Goal: Obtain resource: Download file/media

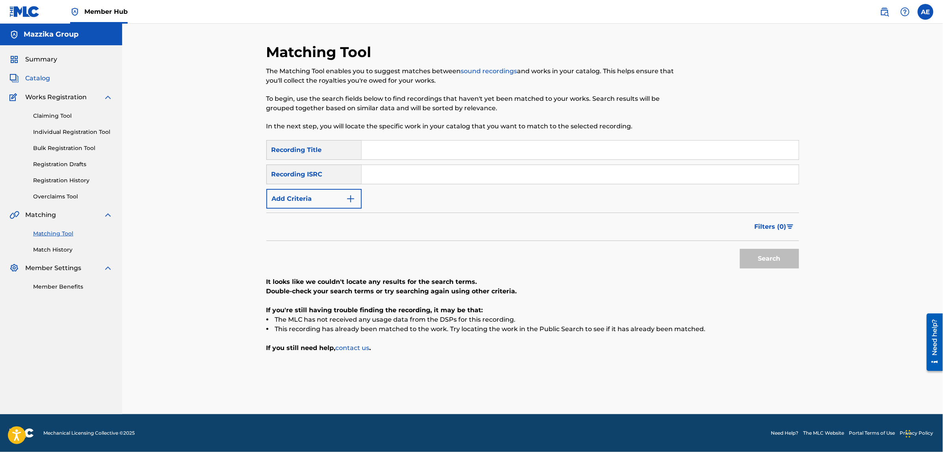
click at [35, 77] on span "Catalog" at bounding box center [37, 78] width 25 height 9
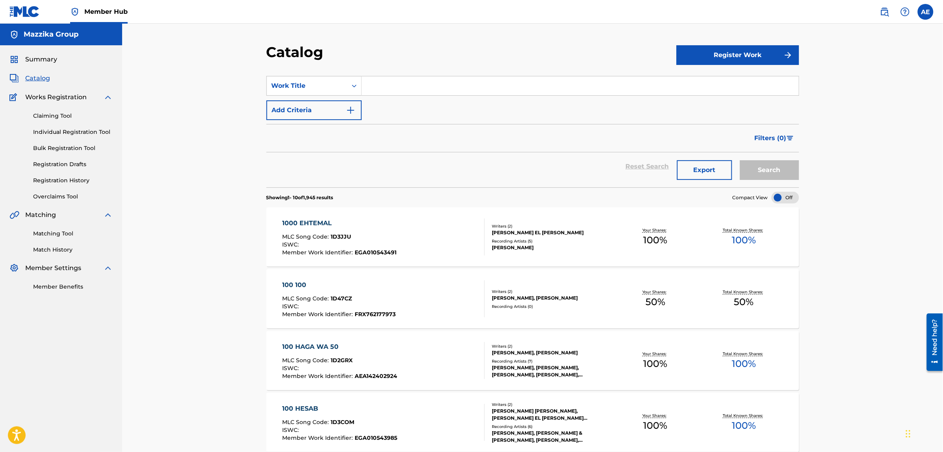
click at [397, 91] on input "Search Form" at bounding box center [580, 85] width 437 height 19
paste input ""[PERSON_NAME] ""
click at [740, 160] on button "Search" at bounding box center [769, 170] width 59 height 20
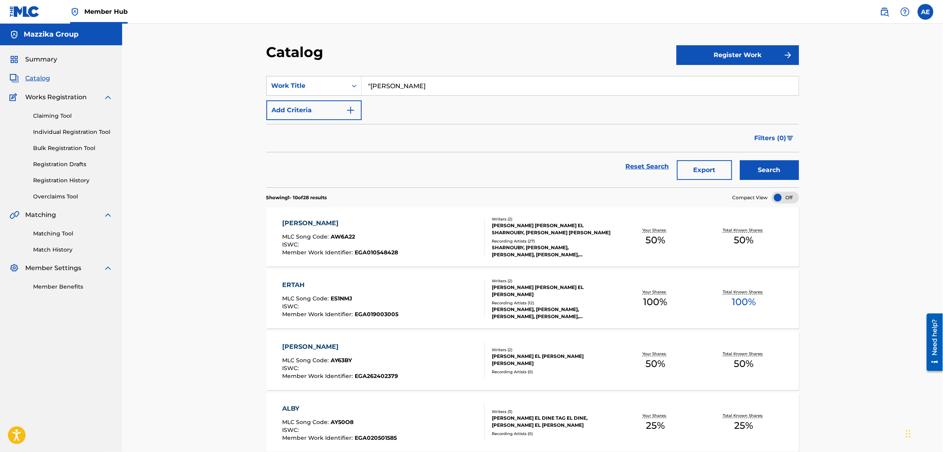
click at [371, 87] on input ""[PERSON_NAME]" at bounding box center [580, 85] width 437 height 19
click at [740, 160] on button "Search" at bounding box center [769, 170] width 59 height 20
drag, startPoint x: 411, startPoint y: 87, endPoint x: 255, endPoint y: 80, distance: 155.4
click at [255, 80] on div "Catalog Register Work SearchWithCriteriaf43bbd45-fc16-4d2f-bdd9-bb3b34f7fc6f Wo…" at bounding box center [532, 444] width 821 height 840
paste input ""Eh El Lazaza Di ""
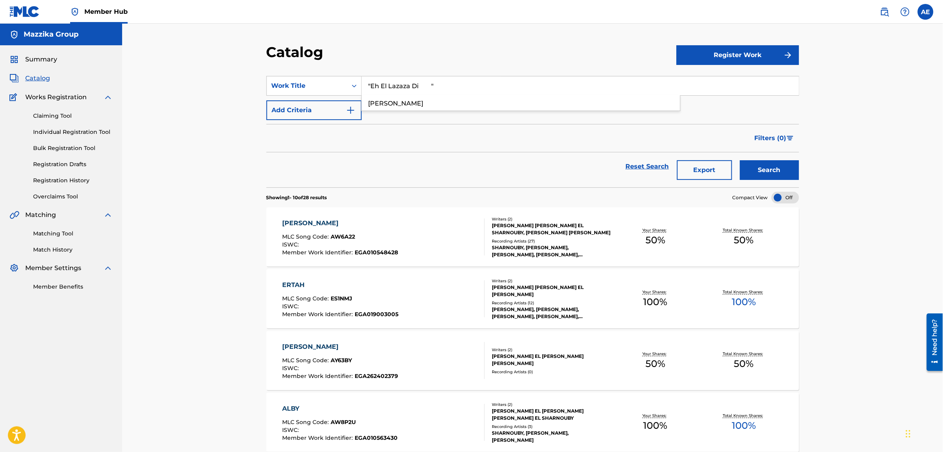
click at [740, 160] on button "Search" at bounding box center [769, 170] width 59 height 20
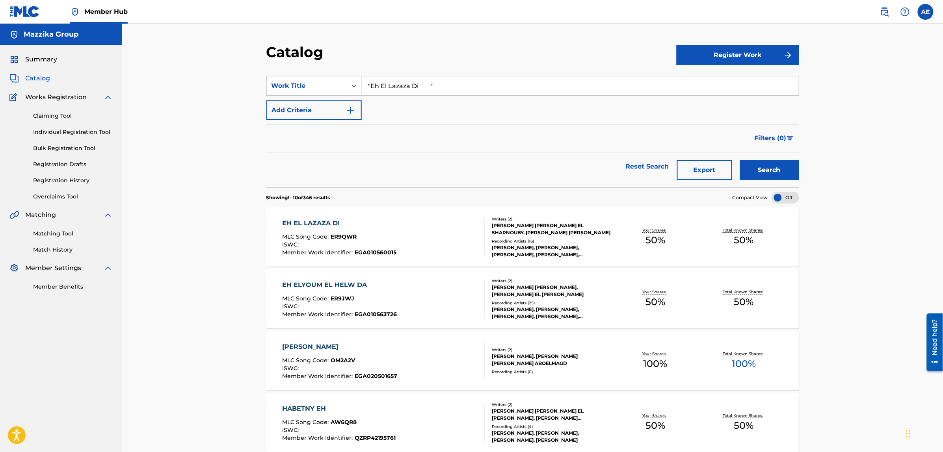
drag, startPoint x: 440, startPoint y: 83, endPoint x: 246, endPoint y: 71, distance: 194.2
click at [247, 71] on div "Catalog Register Work SearchWithCriteriaf43bbd45-fc16-4d2f-bdd9-bb3b34f7fc6f Wo…" at bounding box center [532, 444] width 821 height 840
paste input "nti El Hayah"
click at [740, 160] on button "Search" at bounding box center [769, 170] width 59 height 20
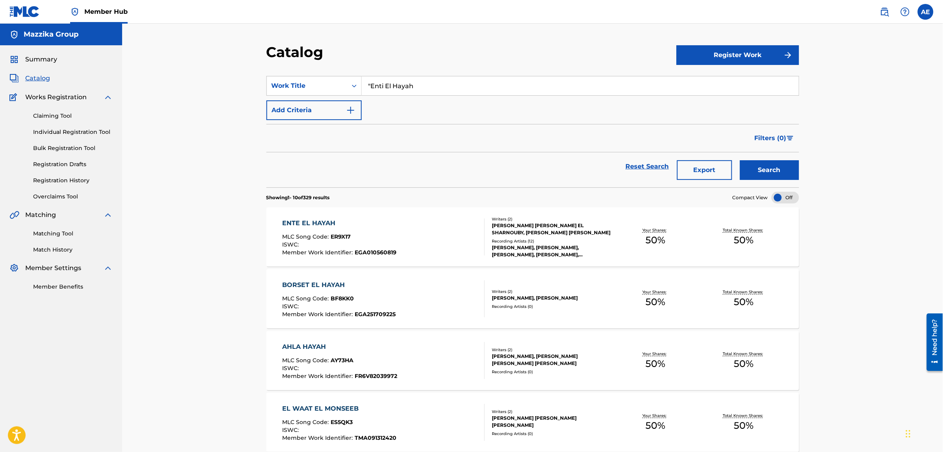
click at [370, 83] on input ""Enti El Hayah" at bounding box center [580, 85] width 437 height 19
click at [391, 124] on div "Filters ( 0 )" at bounding box center [532, 138] width 533 height 28
drag, startPoint x: 427, startPoint y: 83, endPoint x: 228, endPoint y: 82, distance: 199.0
click at [229, 82] on div "Catalog Register Work SearchWithCriteriaf43bbd45-fc16-4d2f-bdd9-bb3b34f7fc6f Wo…" at bounding box center [532, 444] width 821 height 840
paste input ""El Oloub Asrar ""
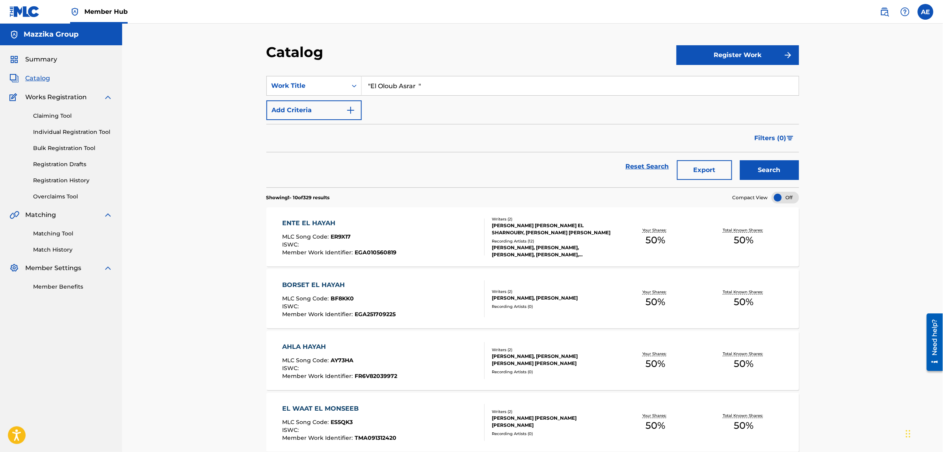
click at [740, 160] on button "Search" at bounding box center [769, 170] width 59 height 20
drag, startPoint x: 404, startPoint y: 82, endPoint x: 266, endPoint y: 82, distance: 138.3
click at [266, 82] on div "SearchWithCriteriaf43bbd45-fc16-4d2f-bdd9-bb3b34f7fc6f Work Title "El Oloub Asr…" at bounding box center [532, 86] width 533 height 20
paste input "Haflet 9"
click at [740, 160] on button "Search" at bounding box center [769, 170] width 59 height 20
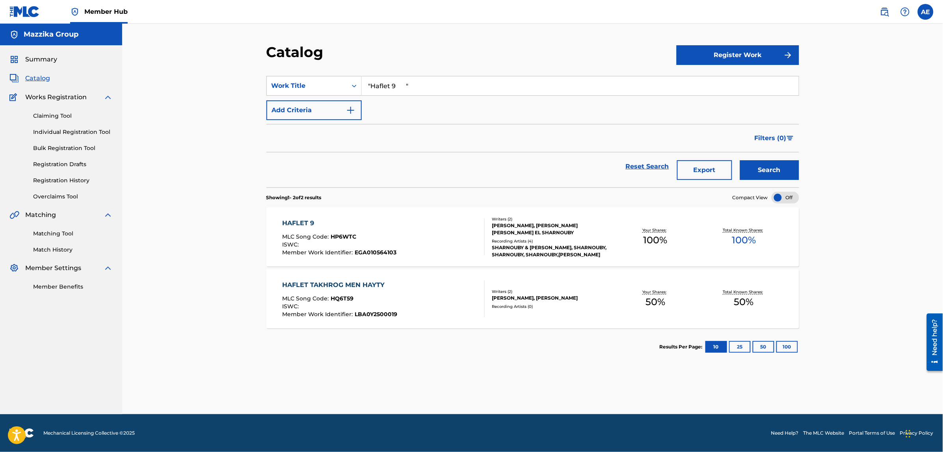
drag, startPoint x: 438, startPoint y: 87, endPoint x: 228, endPoint y: 75, distance: 210.7
click at [228, 75] on div "Catalog Register Work SearchWithCriteriaf43bbd45-fc16-4d2f-bdd9-bb3b34f7fc6f Wo…" at bounding box center [532, 219] width 821 height 391
paste input "[PERSON_NAME]"
click at [740, 160] on button "Search" at bounding box center [769, 170] width 59 height 20
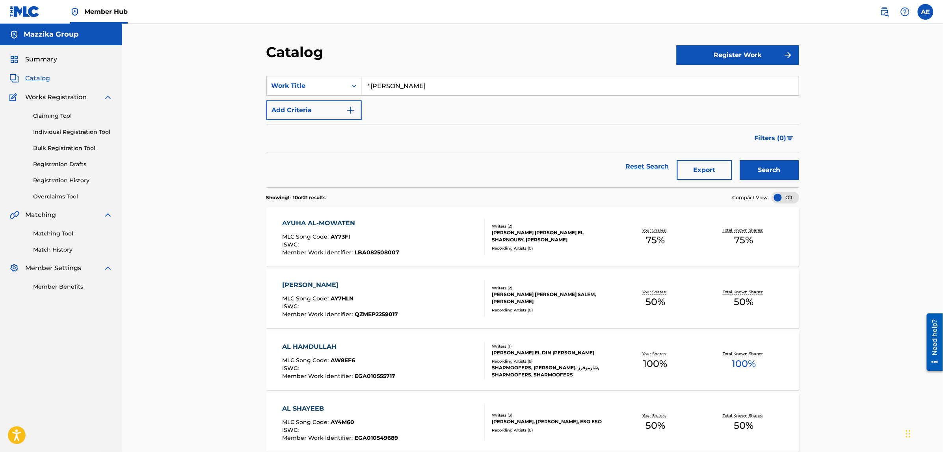
click at [370, 83] on input ""[PERSON_NAME]" at bounding box center [580, 85] width 437 height 19
type input "[PERSON_NAME]"
click at [740, 160] on button "Search" at bounding box center [769, 170] width 59 height 20
click at [332, 222] on div "AYUHA AL-MOWATEN" at bounding box center [340, 223] width 117 height 9
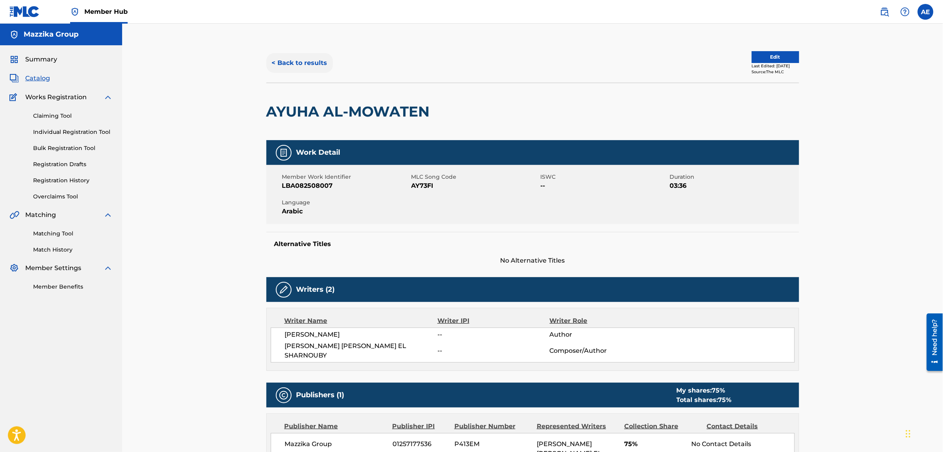
click at [304, 65] on button "< Back to results" at bounding box center [299, 63] width 67 height 20
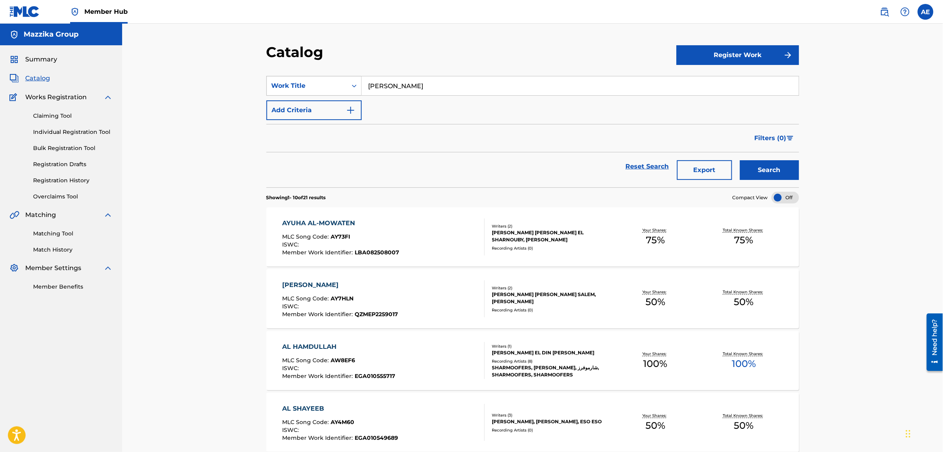
drag, startPoint x: 432, startPoint y: 85, endPoint x: 270, endPoint y: 88, distance: 162.0
click at [270, 88] on div "SearchWithCriteriaf43bbd45-fc16-4d2f-bdd9-bb3b34f7fc6f Work Title Ayuha Al Mowa…" at bounding box center [532, 86] width 533 height 20
paste input ""Olt [PERSON_NAME] ""
click at [740, 160] on button "Search" at bounding box center [769, 170] width 59 height 20
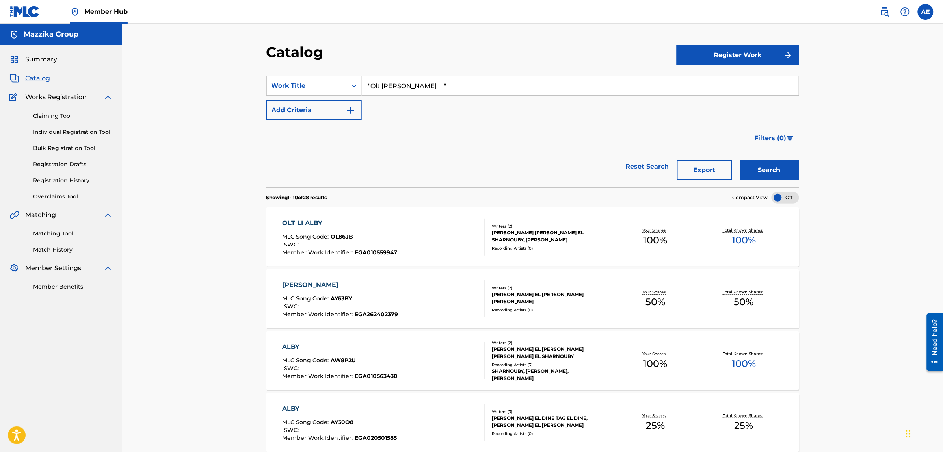
drag, startPoint x: 419, startPoint y: 86, endPoint x: 239, endPoint y: 87, distance: 180.1
click at [239, 87] on div "Catalog Register Work SearchWithCriteriaf43bbd45-fc16-4d2f-bdd9-bb3b34f7fc6f Wo…" at bounding box center [532, 444] width 821 height 840
paste input "[PERSON_NAME]"
click at [740, 160] on button "Search" at bounding box center [769, 170] width 59 height 20
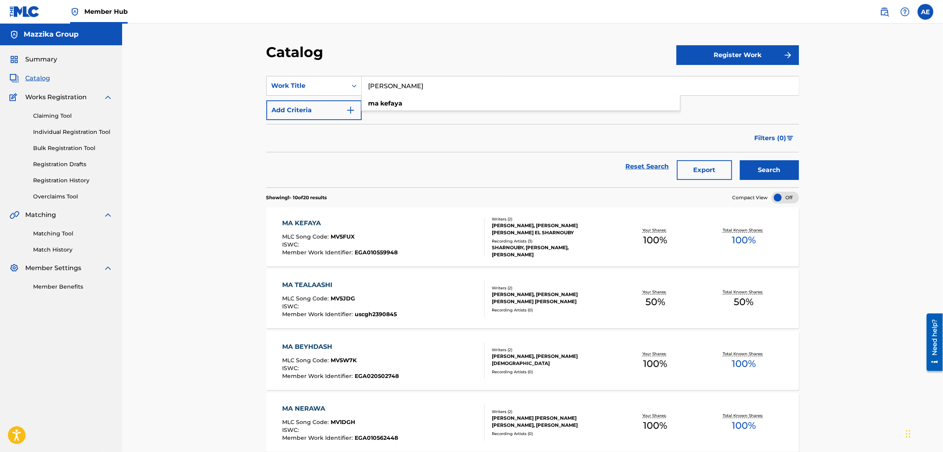
drag, startPoint x: 426, startPoint y: 82, endPoint x: 215, endPoint y: 83, distance: 211.2
click at [215, 83] on div "Catalog Register Work SearchWithCriteriaf43bbd45-fc16-4d2f-bdd9-bb3b34f7fc6f Wo…" at bounding box center [532, 444] width 821 height 840
paste input "[PERSON_NAME] Geet"
click at [740, 160] on button "Search" at bounding box center [769, 170] width 59 height 20
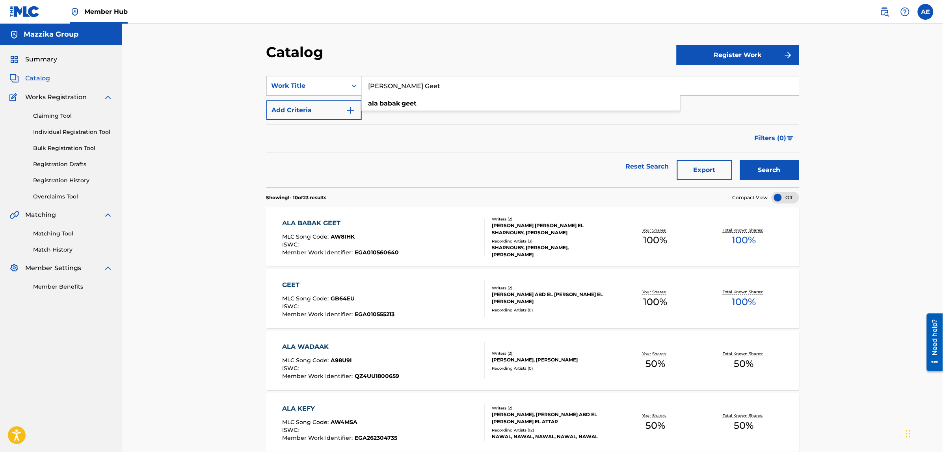
drag, startPoint x: 437, startPoint y: 85, endPoint x: 245, endPoint y: 85, distance: 192.3
click at [245, 85] on div "Catalog Register Work SearchWithCriteriaf43bbd45-fc16-4d2f-bdd9-bb3b34f7fc6f Wo…" at bounding box center [532, 444] width 821 height 840
paste input "by"
click at [740, 160] on button "Search" at bounding box center [769, 170] width 59 height 20
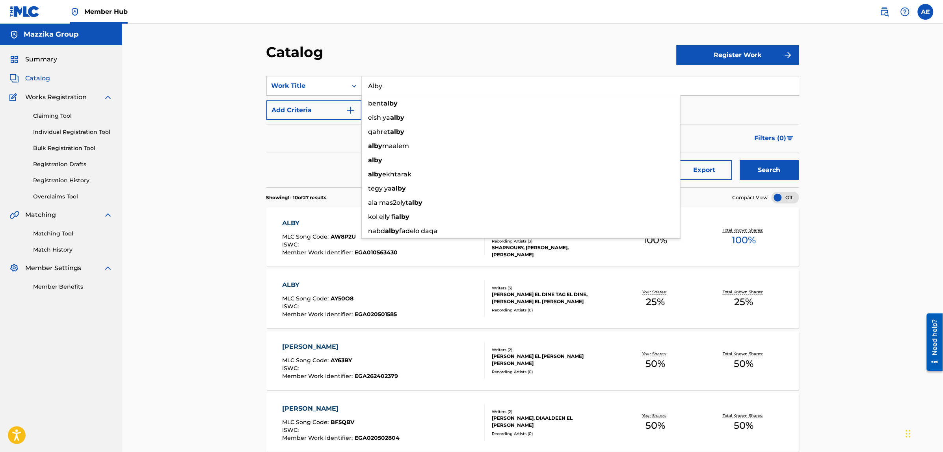
click at [219, 191] on div "Catalog Register Work SearchWithCriteriaf43bbd45-fc16-4d2f-bdd9-bb3b34f7fc6f Wo…" at bounding box center [532, 444] width 821 height 840
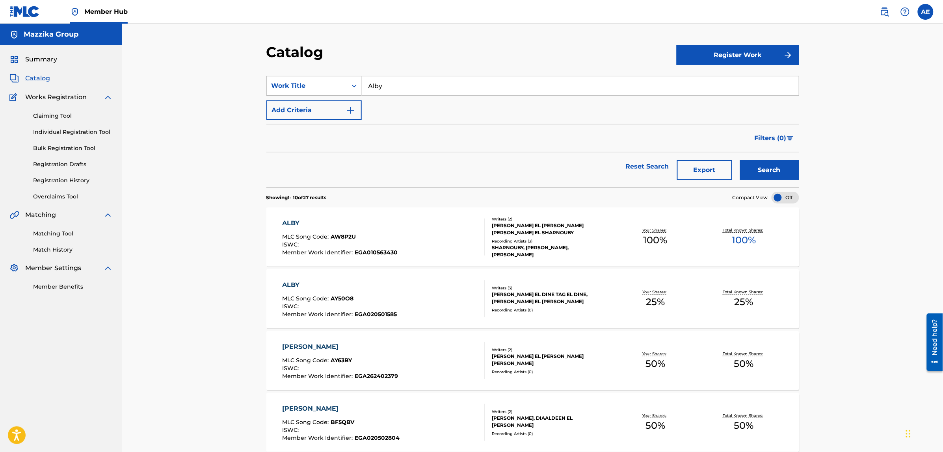
drag, startPoint x: 396, startPoint y: 88, endPoint x: 281, endPoint y: 79, distance: 115.8
click at [281, 79] on div "SearchWithCriteriaf43bbd45-fc16-4d2f-bdd9-bb3b34f7fc6f Work Title Alby" at bounding box center [532, 86] width 533 height 20
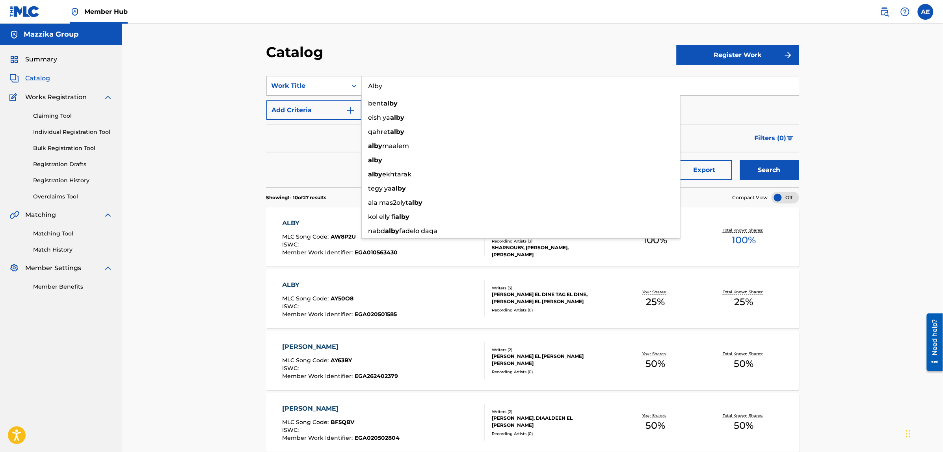
paste input "Zai El Ghagar"
click at [740, 160] on button "Search" at bounding box center [769, 170] width 59 height 20
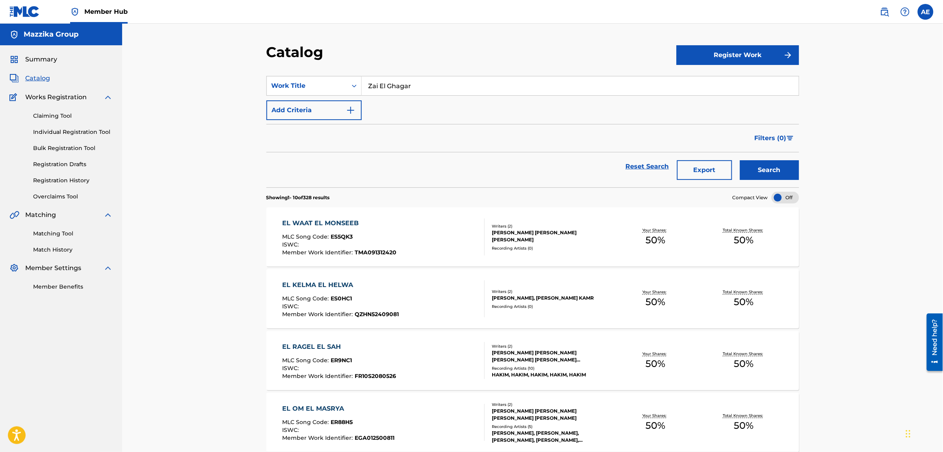
drag, startPoint x: 430, startPoint y: 86, endPoint x: 270, endPoint y: 69, distance: 160.8
click at [270, 69] on section "SearchWithCriteriaf43bbd45-fc16-4d2f-bdd9-bb3b34f7fc6f Work Title Zai El Ghagar…" at bounding box center [532, 127] width 533 height 121
click at [740, 160] on button "Search" at bounding box center [769, 170] width 59 height 20
drag, startPoint x: 424, startPoint y: 87, endPoint x: 272, endPoint y: 89, distance: 151.7
click at [272, 89] on div "SearchWithCriteriaf43bbd45-fc16-4d2f-bdd9-bb3b34f7fc6f Work Title Zai El Ghagar" at bounding box center [532, 86] width 533 height 20
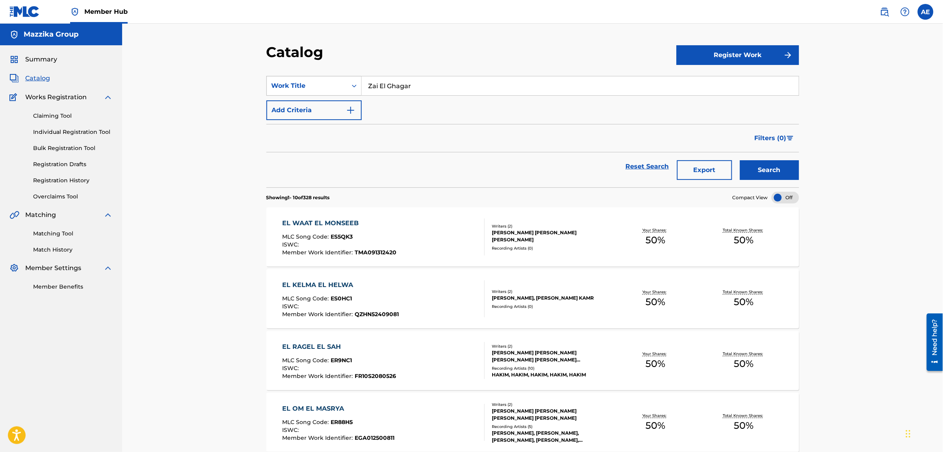
paste input "Estaghnena"
type input "Estaghnena"
click at [740, 160] on button "Search" at bounding box center [769, 170] width 59 height 20
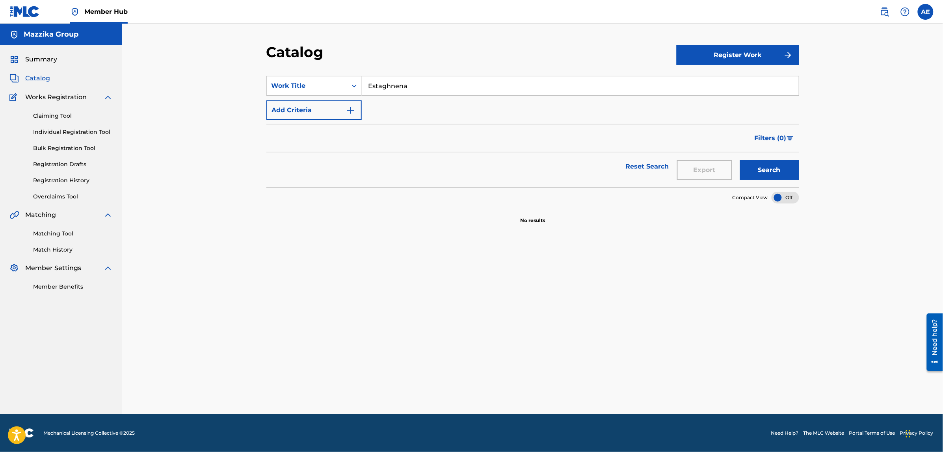
drag, startPoint x: 416, startPoint y: 82, endPoint x: 246, endPoint y: 82, distance: 169.8
click at [246, 82] on div "Catalog Register Work SearchWithCriteriaf43bbd45-fc16-4d2f-bdd9-bb3b34f7fc6f Wo…" at bounding box center [532, 219] width 821 height 391
click at [740, 160] on button "Search" at bounding box center [769, 170] width 59 height 20
click at [417, 135] on div "Filters ( 0 )" at bounding box center [532, 138] width 533 height 28
click at [388, 87] on input "Search Form" at bounding box center [580, 85] width 437 height 19
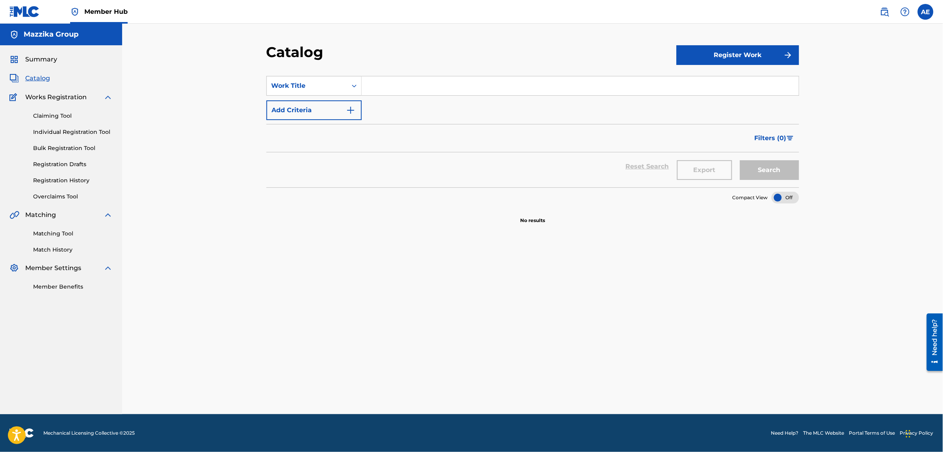
paste input "[PERSON_NAME]"
click at [740, 160] on button "Search" at bounding box center [769, 170] width 59 height 20
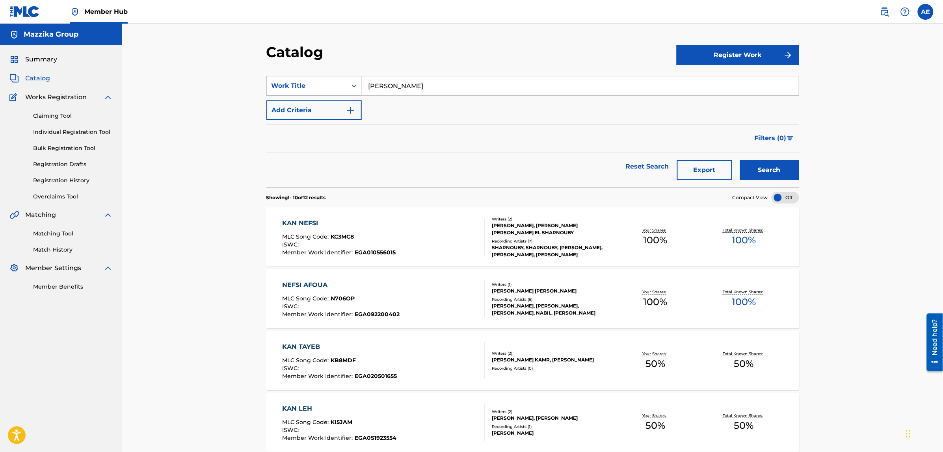
click at [300, 87] on div "SearchWithCriteriaf43bbd45-fc16-4d2f-bdd9-bb3b34f7fc6f Work Title Kan Nefsi" at bounding box center [532, 86] width 533 height 20
paste input "[PERSON_NAME]"
click at [740, 160] on button "Search" at bounding box center [769, 170] width 59 height 20
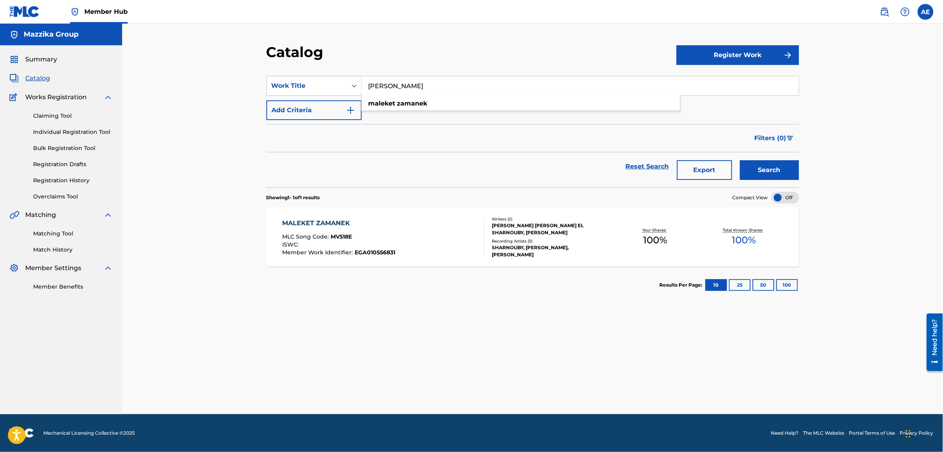
drag, startPoint x: 451, startPoint y: 85, endPoint x: 255, endPoint y: 86, distance: 196.2
click at [257, 86] on div "Catalog Register Work SearchWithCriteriaf43bbd45-fc16-4d2f-bdd9-bb3b34f7fc6f Wo…" at bounding box center [533, 228] width 552 height 371
paste input "" Ghorba""
click at [740, 160] on button "Search" at bounding box center [769, 170] width 59 height 20
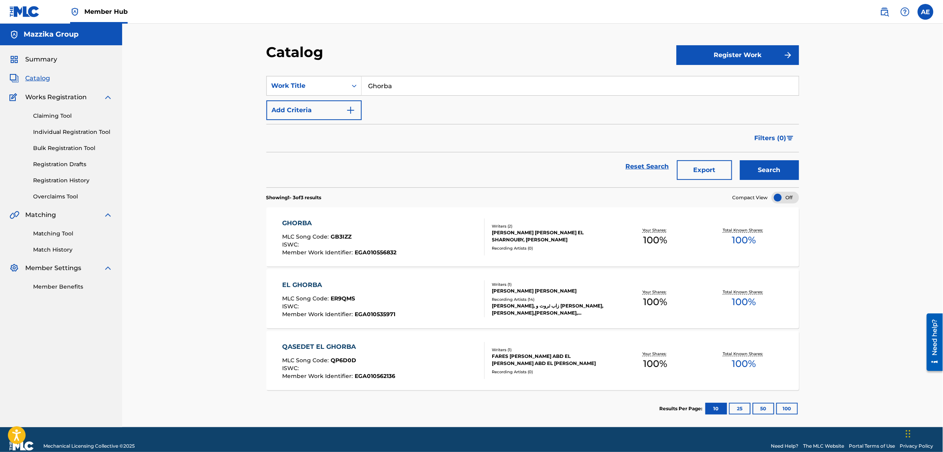
click at [740, 160] on button "Search" at bounding box center [769, 170] width 59 height 20
click at [158, 177] on div "Catalog Register Work SearchWithCriteriaf43bbd45-fc16-4d2f-bdd9-bb3b34f7fc6f Wo…" at bounding box center [532, 226] width 821 height 404
drag, startPoint x: 406, startPoint y: 85, endPoint x: 304, endPoint y: 89, distance: 102.1
click at [305, 89] on div "SearchWithCriteriaf43bbd45-fc16-4d2f-bdd9-bb3b34f7fc6f Work Title Ghorba" at bounding box center [532, 86] width 533 height 20
paste input ""Ehtemal Alaqy Zayek ""
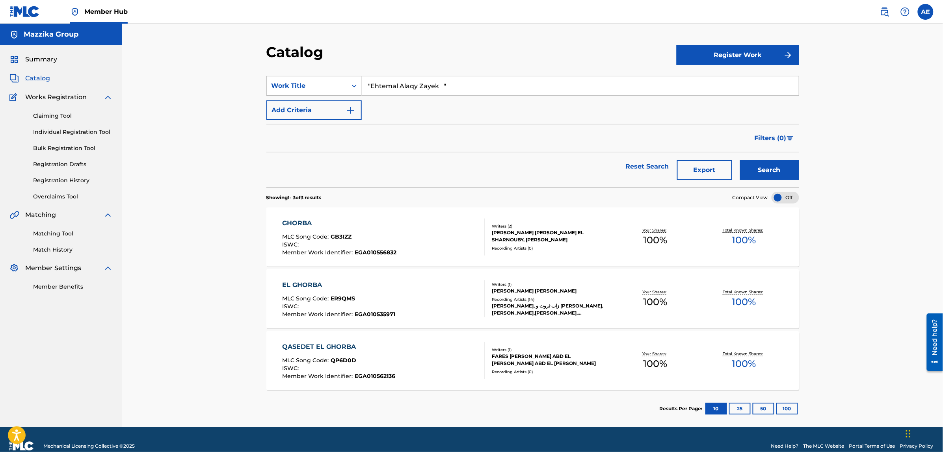
click at [740, 160] on button "Search" at bounding box center [769, 170] width 59 height 20
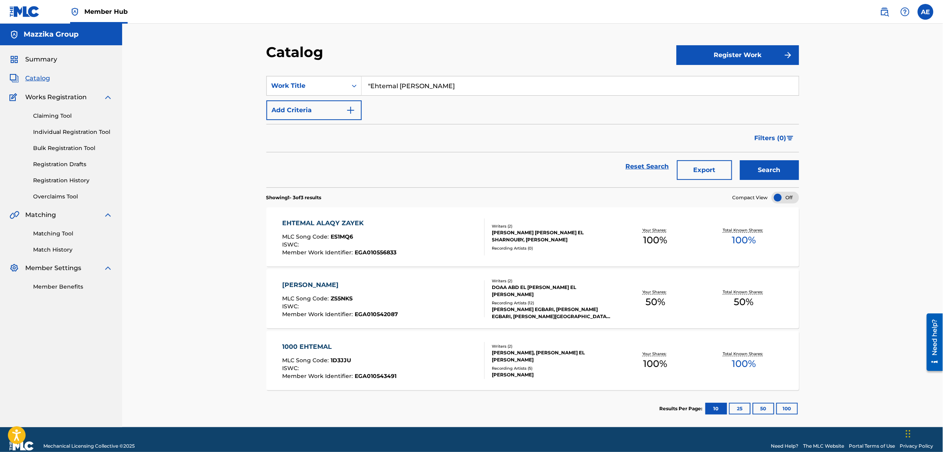
click at [371, 85] on input ""Ehtemal [PERSON_NAME]" at bounding box center [580, 85] width 437 height 19
click at [456, 182] on div "Reset Search Export Search" at bounding box center [532, 169] width 533 height 35
drag, startPoint x: 435, startPoint y: 83, endPoint x: 255, endPoint y: 62, distance: 181.3
click at [255, 62] on div "Catalog Register Work SearchWithCriteriaf43bbd45-fc16-4d2f-bdd9-bb3b34f7fc6f Wo…" at bounding box center [532, 226] width 821 height 404
paste input ""Mamnoua Alia el Hob ""
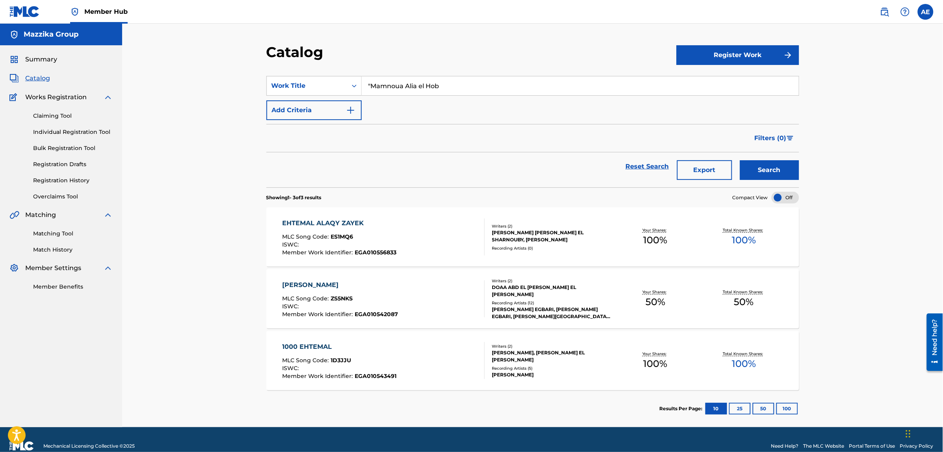
click at [371, 86] on input ""Mamnoua Alia el Hob" at bounding box center [580, 85] width 437 height 19
click at [740, 160] on button "Search" at bounding box center [769, 170] width 59 height 20
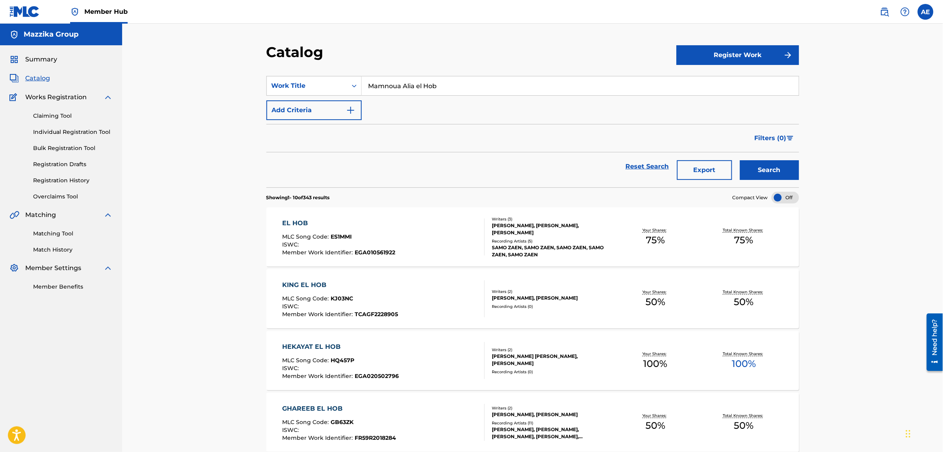
drag, startPoint x: 444, startPoint y: 87, endPoint x: 258, endPoint y: 82, distance: 185.3
click at [258, 82] on div "Catalog Register Work SearchWithCriteriaf43bbd45-fc16-4d2f-bdd9-bb3b34f7fc6f Wo…" at bounding box center [533, 453] width 552 height 821
paste input "[PERSON_NAME] [PERSON_NAME]"
click at [740, 160] on button "Search" at bounding box center [769, 170] width 59 height 20
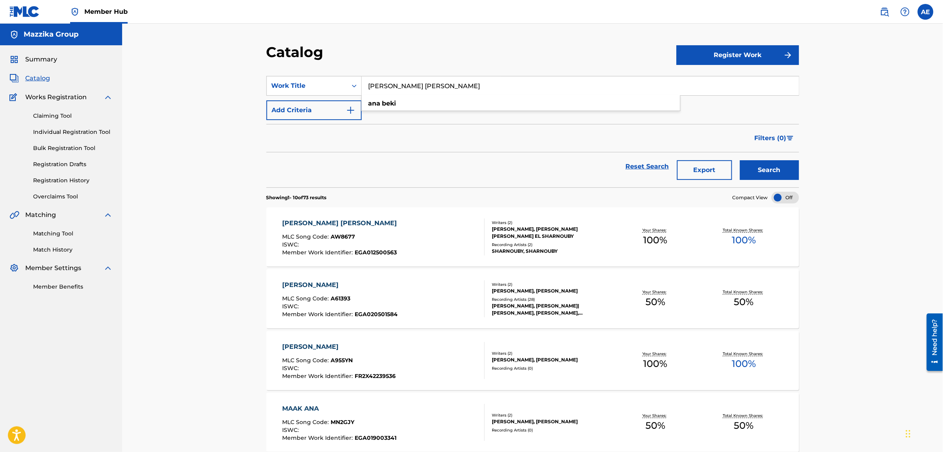
drag, startPoint x: 404, startPoint y: 86, endPoint x: 220, endPoint y: 73, distance: 184.9
click at [221, 73] on div "Catalog Register Work SearchWithCriteriaf43bbd45-fc16-4d2f-bdd9-bb3b34f7fc6f Wo…" at bounding box center [532, 444] width 821 height 840
paste input "Msh Kitir"
click at [740, 160] on button "Search" at bounding box center [769, 170] width 59 height 20
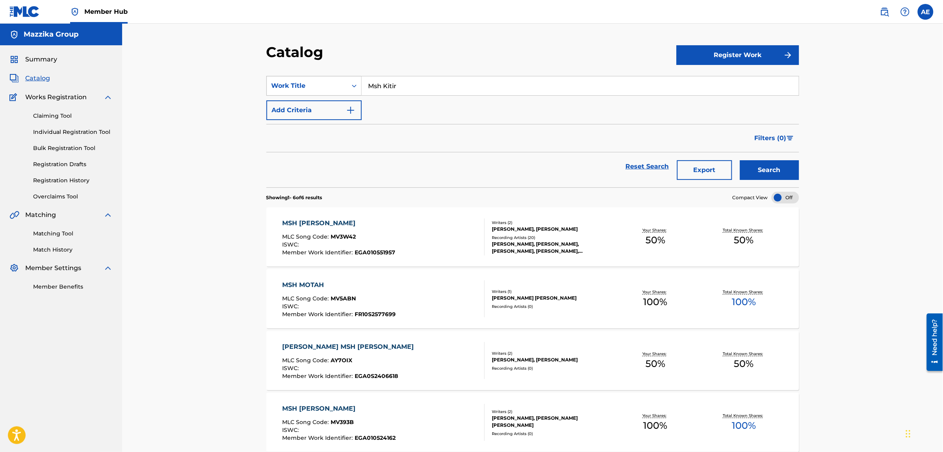
drag, startPoint x: 405, startPoint y: 85, endPoint x: 314, endPoint y: 85, distance: 91.0
click at [314, 85] on div "SearchWithCriteriaf43bbd45-fc16-4d2f-bdd9-bb3b34f7fc6f Work Title Msh Kitir" at bounding box center [532, 86] width 533 height 20
paste input "Hali"
click at [740, 160] on button "Search" at bounding box center [769, 170] width 59 height 20
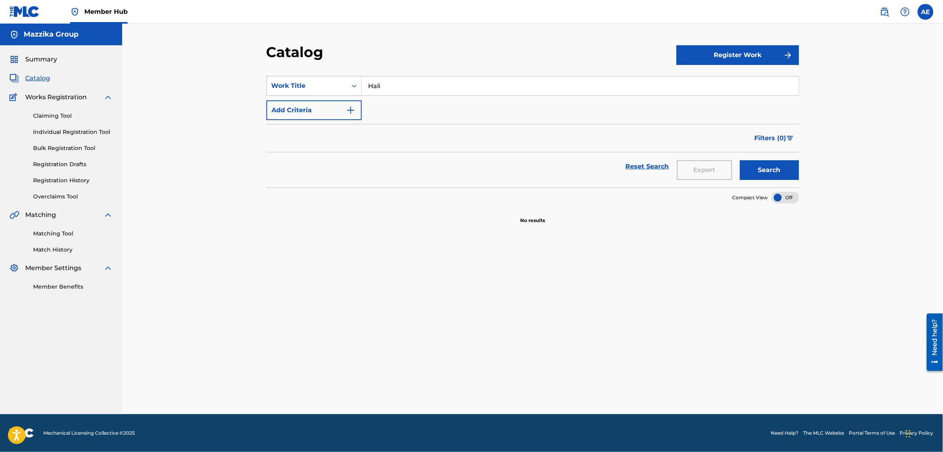
drag, startPoint x: 400, startPoint y: 83, endPoint x: 317, endPoint y: 86, distance: 83.2
click at [317, 86] on div "SearchWithCriteriaf43bbd45-fc16-4d2f-bdd9-bb3b34f7fc6f Work Title Hali" at bounding box center [532, 86] width 533 height 20
paste input "Wala Youm Men Ayam"
click at [740, 160] on button "Search" at bounding box center [769, 170] width 59 height 20
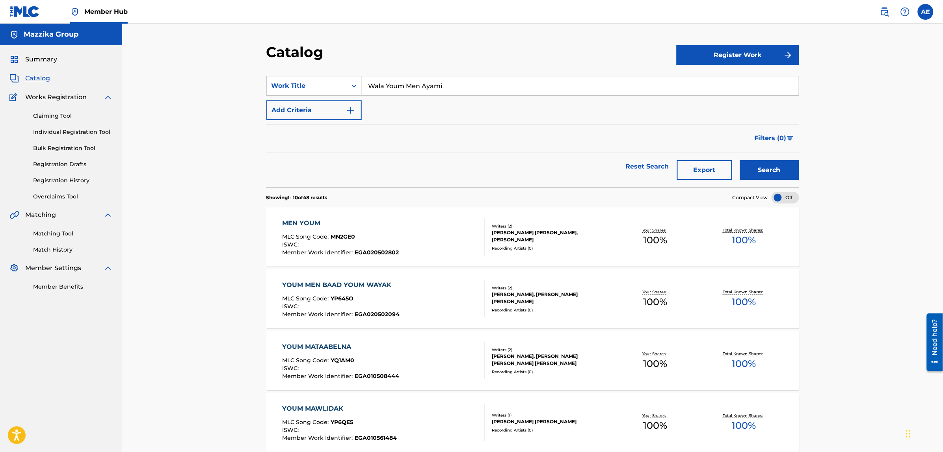
drag, startPoint x: 463, startPoint y: 86, endPoint x: 294, endPoint y: 97, distance: 169.8
click at [294, 97] on div "SearchWithCriteriaf43bbd45-fc16-4d2f-bdd9-bb3b34f7fc6f Work Title Wala Youm Men…" at bounding box center [532, 98] width 533 height 44
paste input "[PERSON_NAME]"
click at [740, 160] on button "Search" at bounding box center [769, 170] width 59 height 20
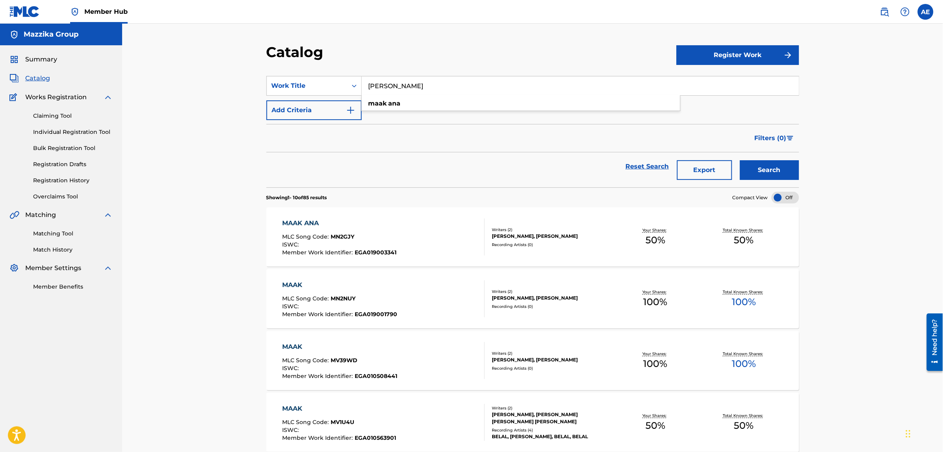
click at [340, 176] on div "Reset Search Export Search" at bounding box center [532, 166] width 533 height 28
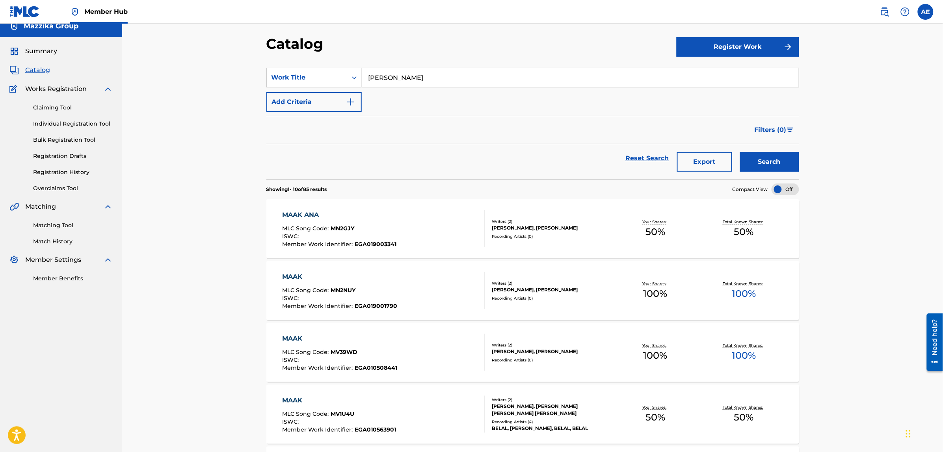
scroll to position [6, 0]
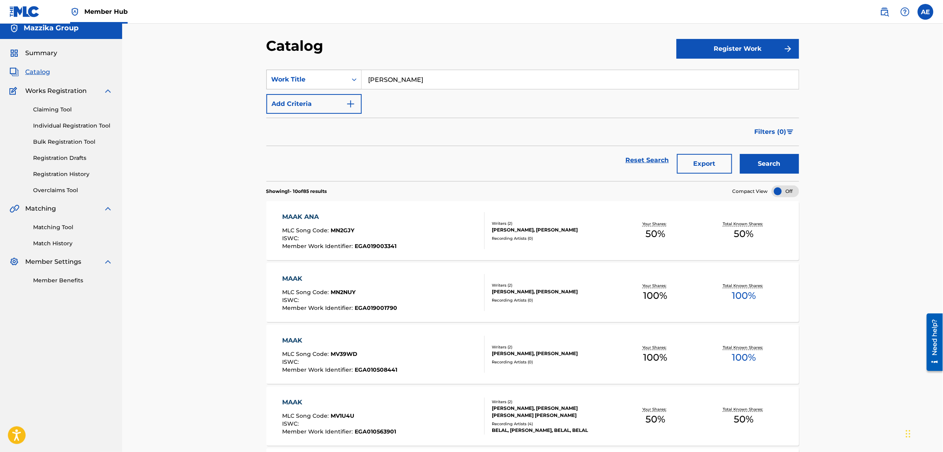
drag, startPoint x: 413, startPoint y: 73, endPoint x: 328, endPoint y: 78, distance: 84.4
click at [329, 78] on div "SearchWithCriteriaf43bbd45-fc16-4d2f-bdd9-bb3b34f7fc6f Work Title [PERSON_NAME]" at bounding box center [532, 80] width 533 height 20
paste input "Etdaret"
type input "Etdaret"
click at [740, 154] on button "Search" at bounding box center [769, 164] width 59 height 20
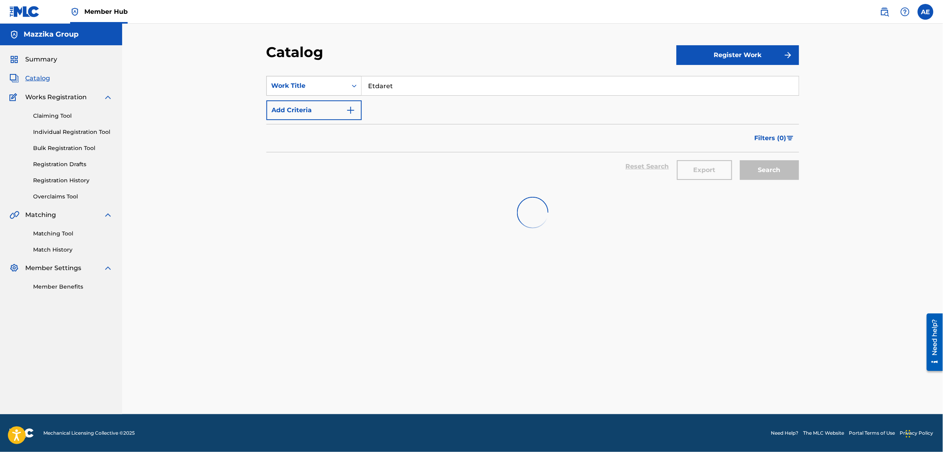
scroll to position [0, 0]
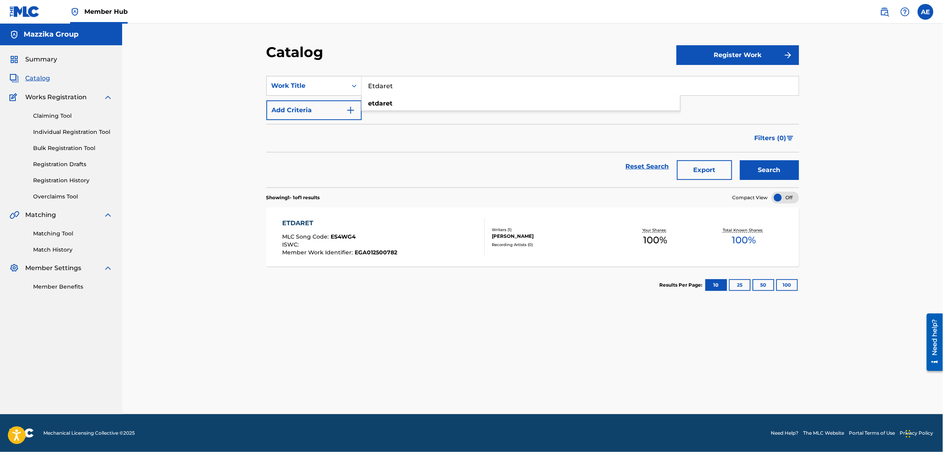
click at [301, 224] on div "ETDARET" at bounding box center [339, 223] width 115 height 9
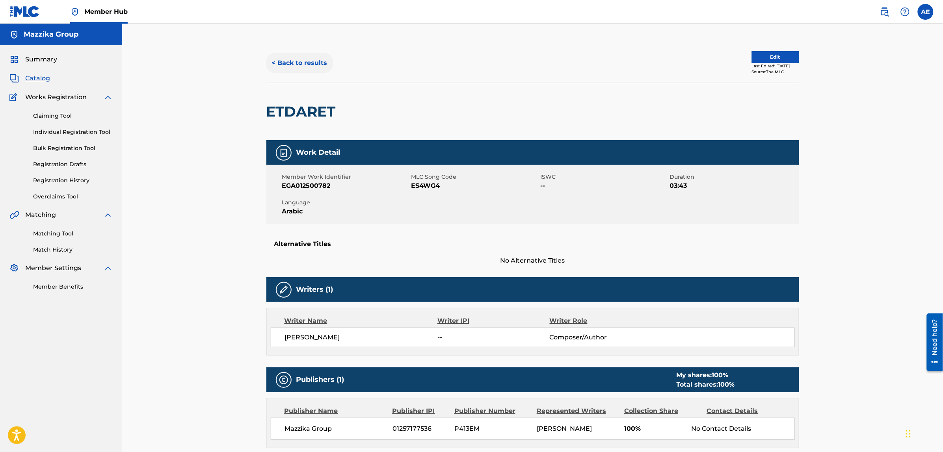
click at [310, 62] on button "< Back to results" at bounding box center [299, 63] width 67 height 20
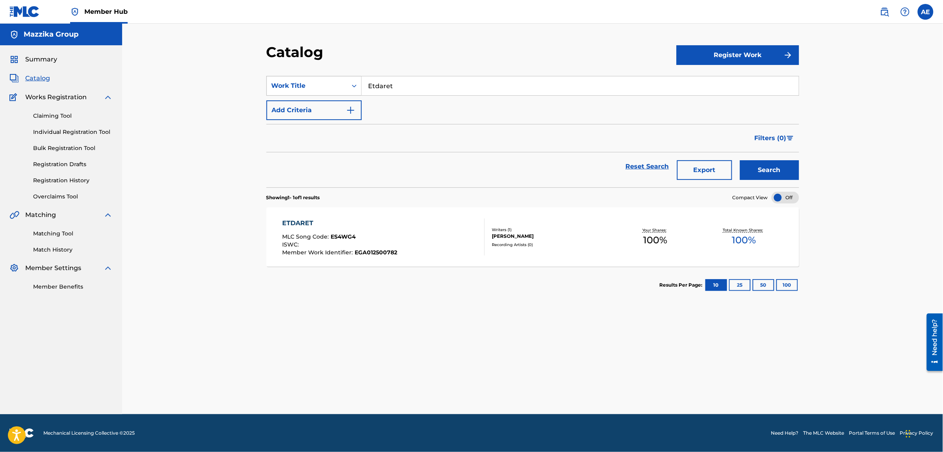
drag, startPoint x: 405, startPoint y: 83, endPoint x: 297, endPoint y: 81, distance: 107.6
click at [297, 81] on div "SearchWithCriteriaf43bbd45-fc16-4d2f-bdd9-bb3b34f7fc6f Work Title Etdaret" at bounding box center [532, 86] width 533 height 20
paste input "Tibet Albi"
click at [740, 160] on button "Search" at bounding box center [769, 170] width 59 height 20
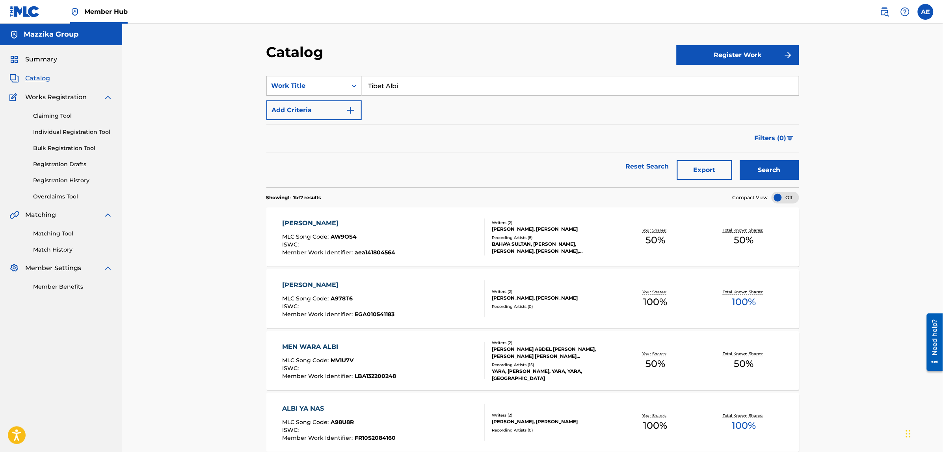
drag, startPoint x: 412, startPoint y: 81, endPoint x: 295, endPoint y: 83, distance: 117.4
click at [295, 83] on div "SearchWithCriteriaf43bbd45-fc16-4d2f-bdd9-bb3b34f7fc6f Work Title Tibet Albi" at bounding box center [532, 86] width 533 height 20
paste input "[PERSON_NAME]"
click at [740, 160] on button "Search" at bounding box center [769, 170] width 59 height 20
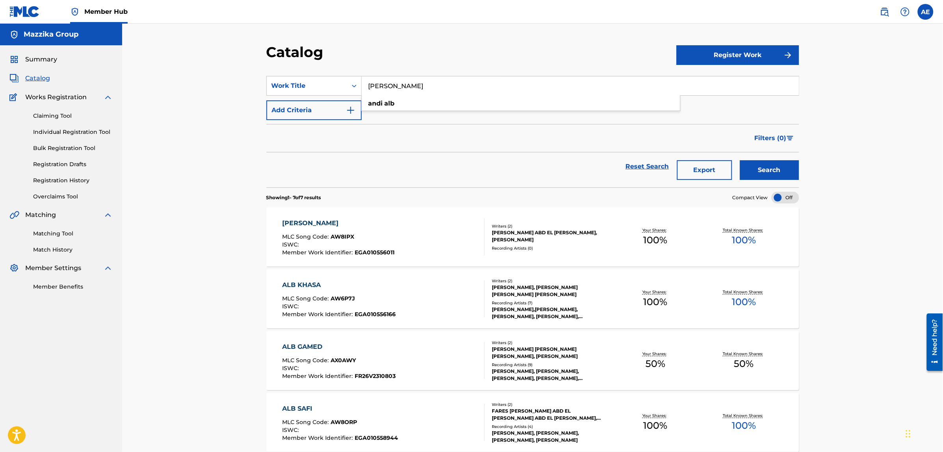
drag, startPoint x: 410, startPoint y: 84, endPoint x: 307, endPoint y: 72, distance: 104.3
click at [307, 72] on section "SearchWithCriteriaf43bbd45-fc16-4d2f-bdd9-bb3b34f7fc6f Work Title Andi Alb andi…" at bounding box center [532, 127] width 533 height 121
paste input "Tibet Albi"
type input "Tibet Albi"
click at [740, 160] on button "Search" at bounding box center [769, 170] width 59 height 20
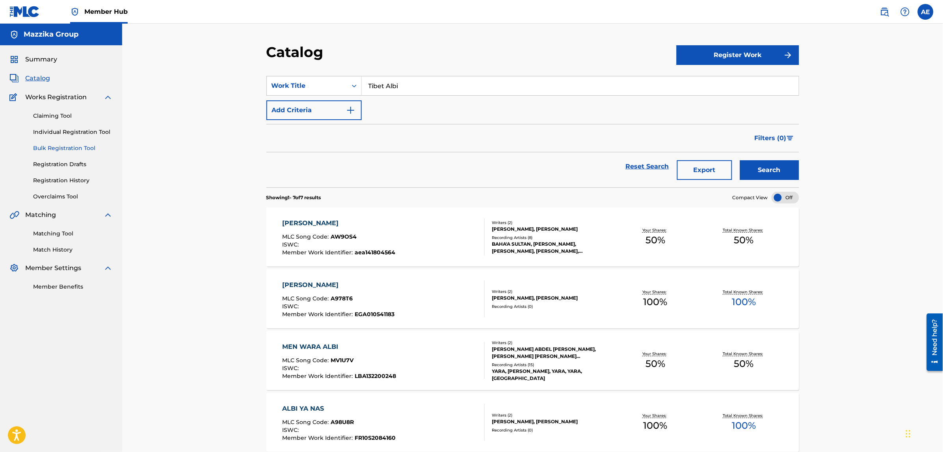
click at [47, 151] on link "Bulk Registration Tool" at bounding box center [73, 148] width 80 height 8
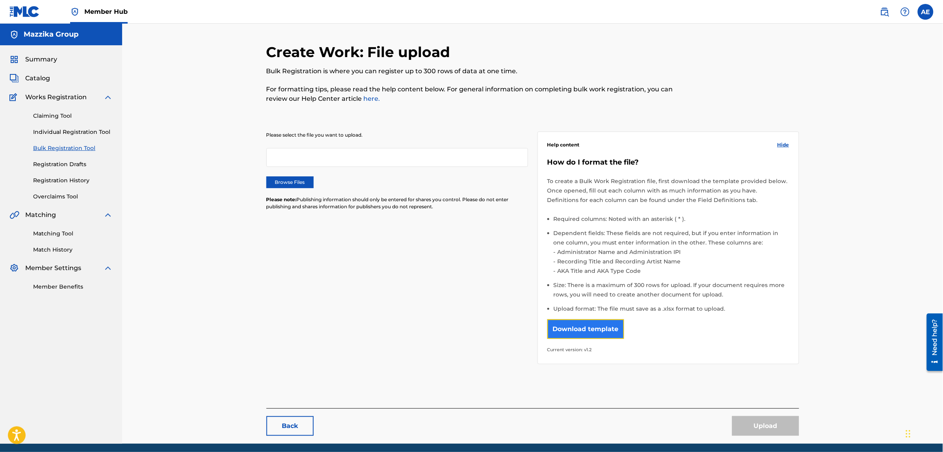
click at [571, 320] on button "Download template" at bounding box center [585, 330] width 77 height 20
